Goal: Navigation & Orientation: Find specific page/section

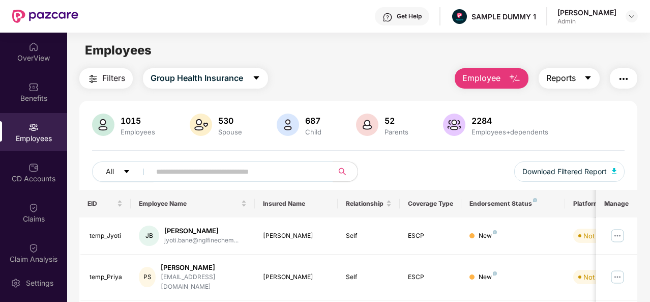
click at [591, 78] on icon "caret-down" at bounding box center [588, 78] width 8 height 8
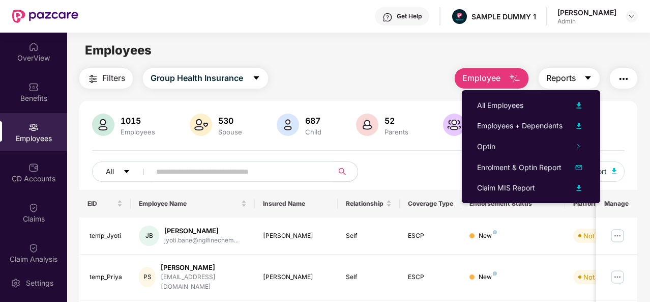
click at [591, 78] on icon "caret-down" at bounding box center [588, 78] width 8 height 8
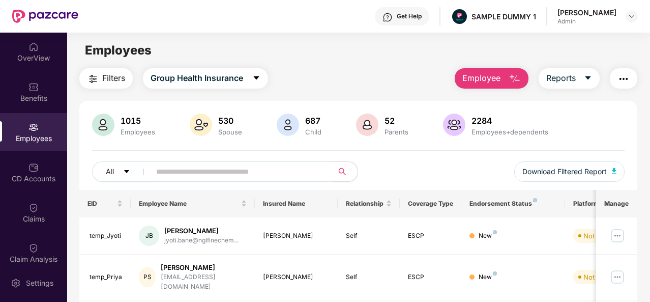
click at [633, 77] on button "button" at bounding box center [623, 78] width 27 height 20
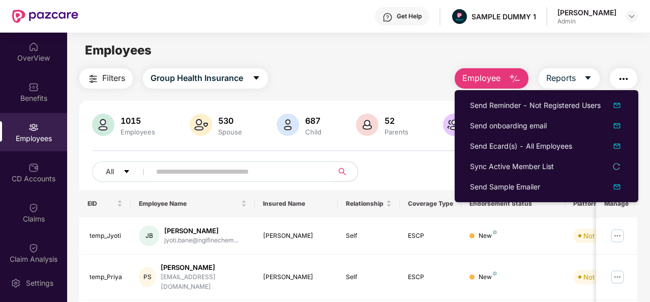
click at [633, 77] on button "button" at bounding box center [623, 78] width 27 height 20
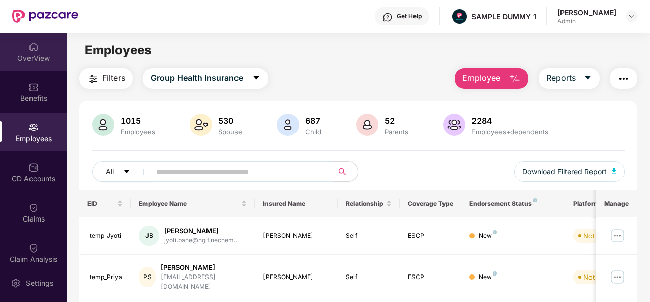
click at [36, 58] on div "OverView" at bounding box center [33, 58] width 67 height 10
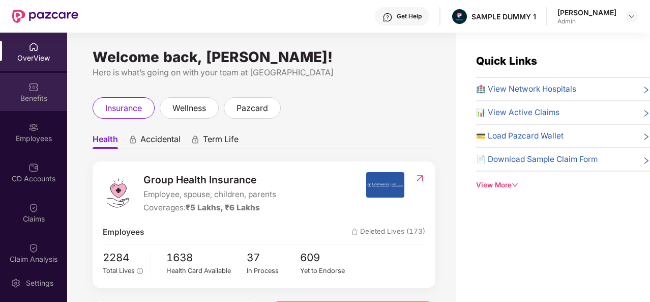
click at [42, 95] on div "Benefits" at bounding box center [33, 98] width 67 height 10
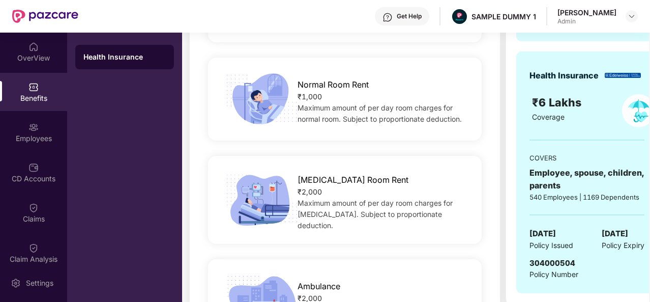
scroll to position [348, 0]
